Goal: Information Seeking & Learning: Learn about a topic

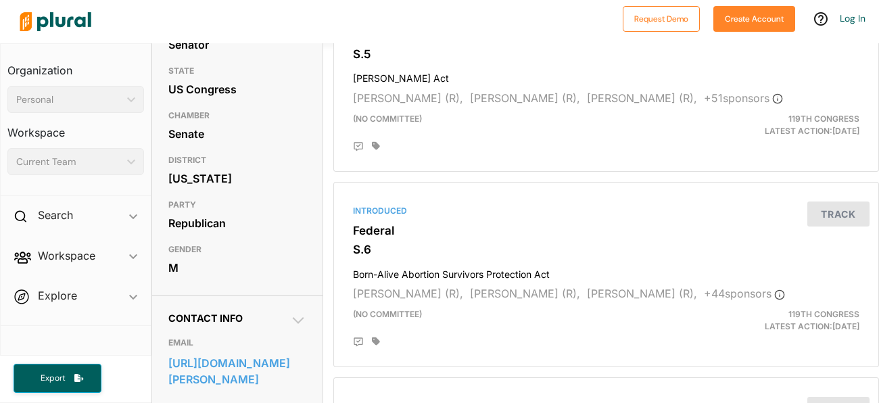
scroll to position [170, 0]
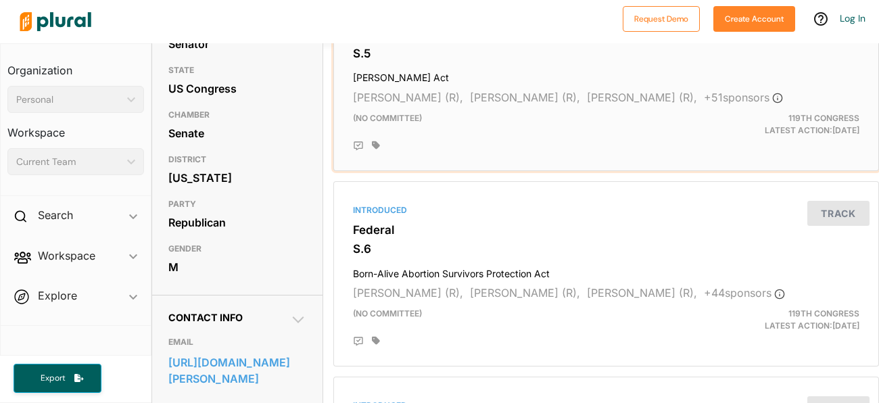
click at [471, 135] on div "(no committee)" at bounding box center [518, 124] width 351 height 24
